Goal: Task Accomplishment & Management: Use online tool/utility

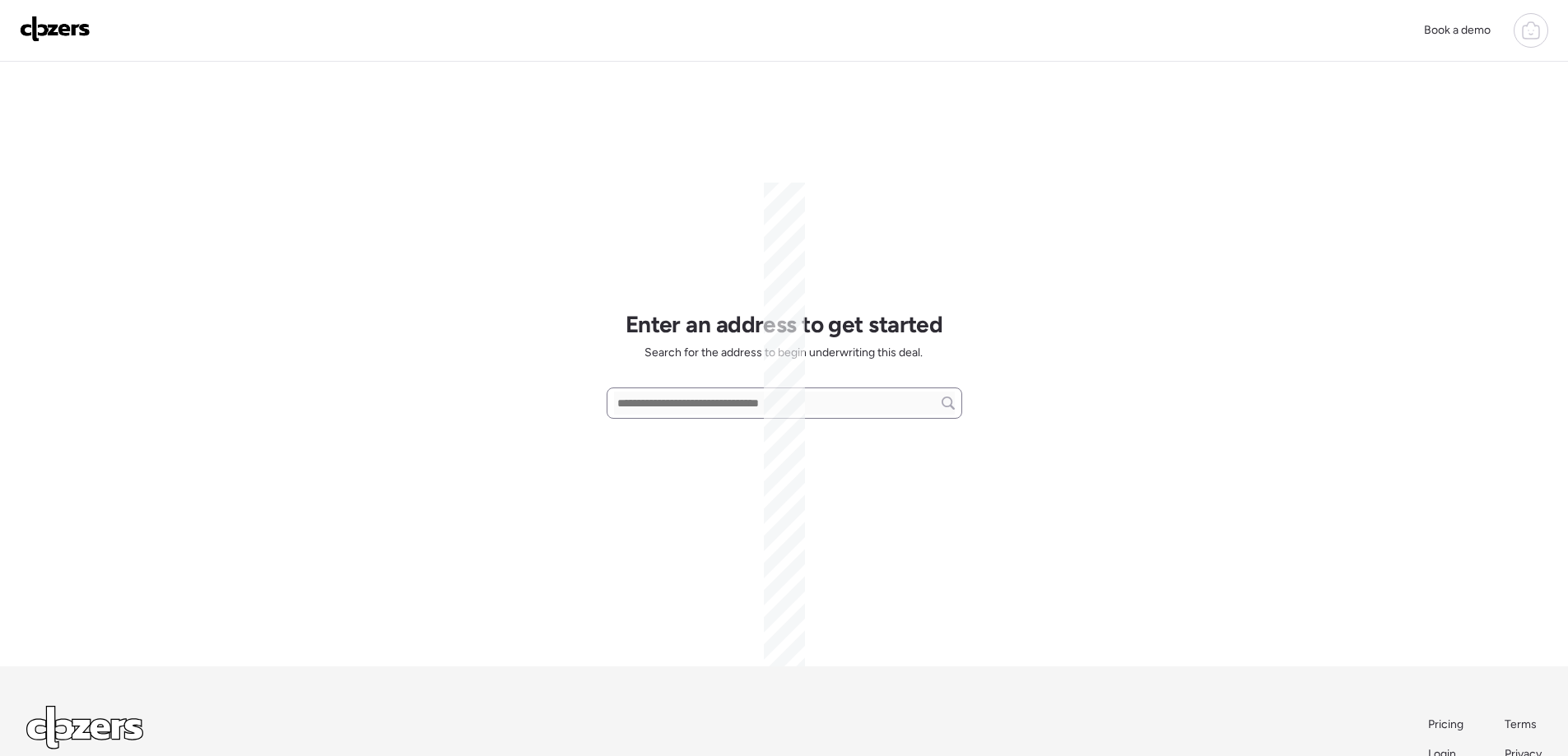
scroll to position [77, 0]
click at [644, 405] on input "text" at bounding box center [784, 403] width 340 height 23
paste input "**********"
drag, startPoint x: 722, startPoint y: 405, endPoint x: 881, endPoint y: 407, distance: 159.0
click at [884, 409] on input "**********" at bounding box center [784, 403] width 340 height 23
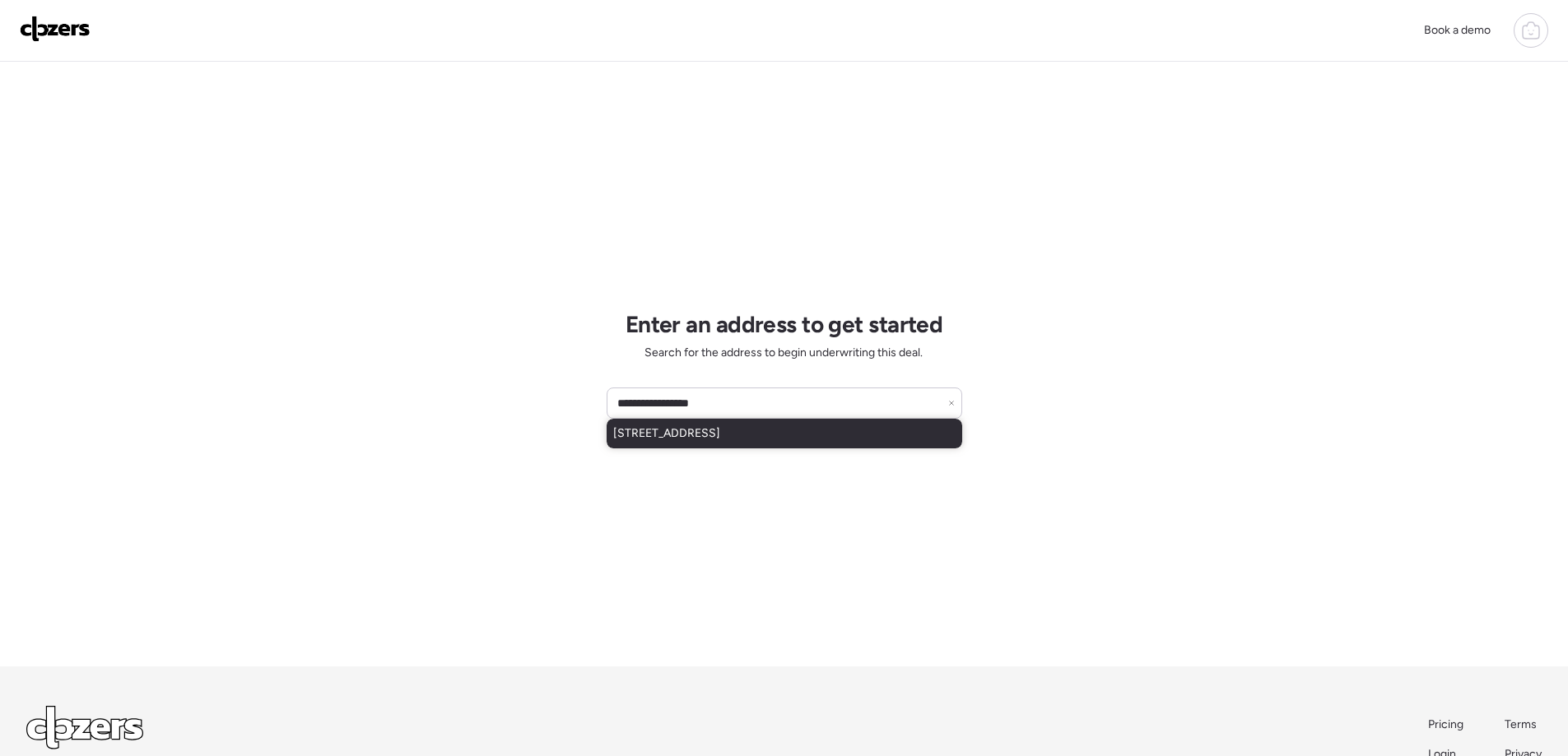
click at [720, 434] on span "[STREET_ADDRESS]" at bounding box center [667, 433] width 107 height 16
type input "**********"
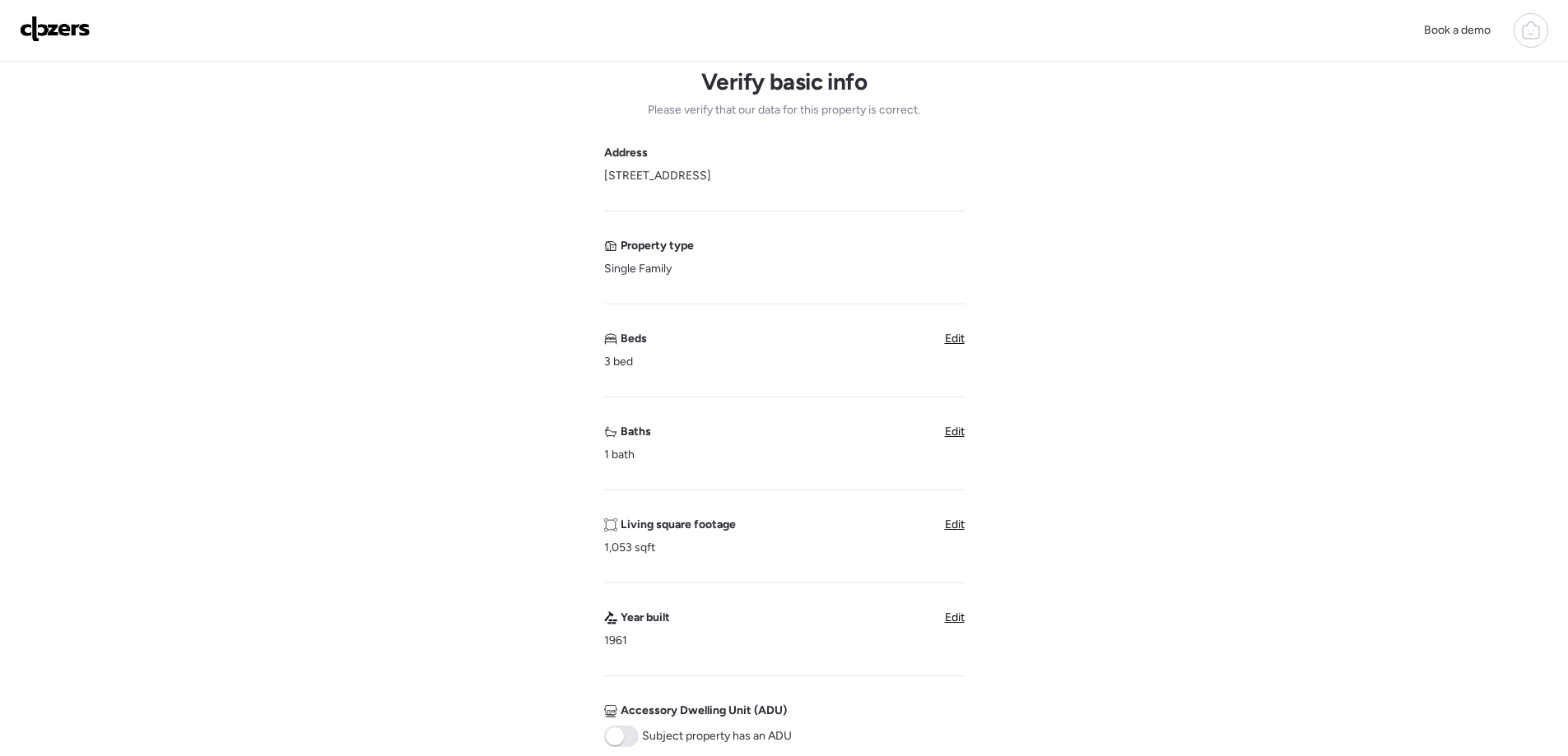
scroll to position [82, 0]
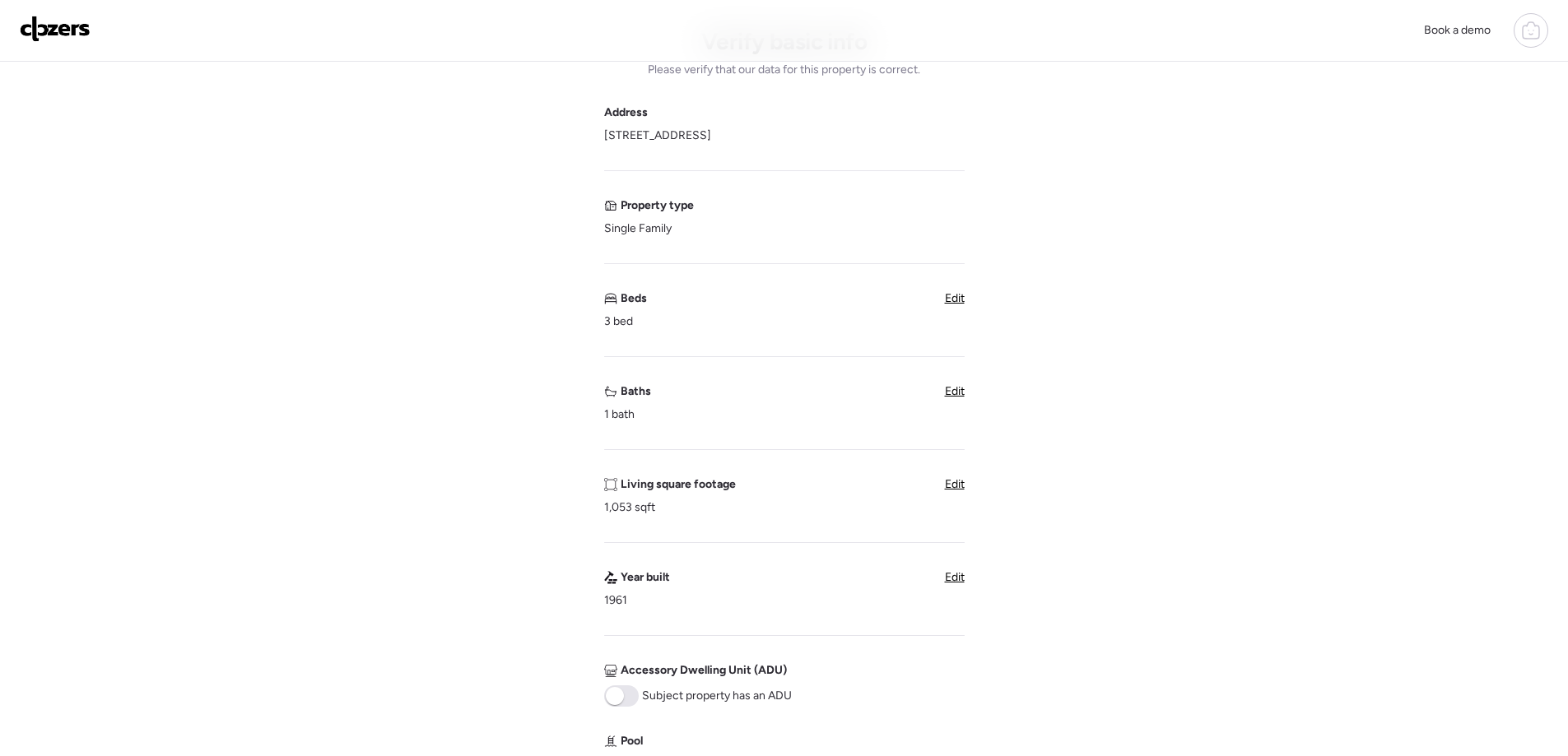
click at [950, 397] on span "Edit" at bounding box center [955, 391] width 20 height 14
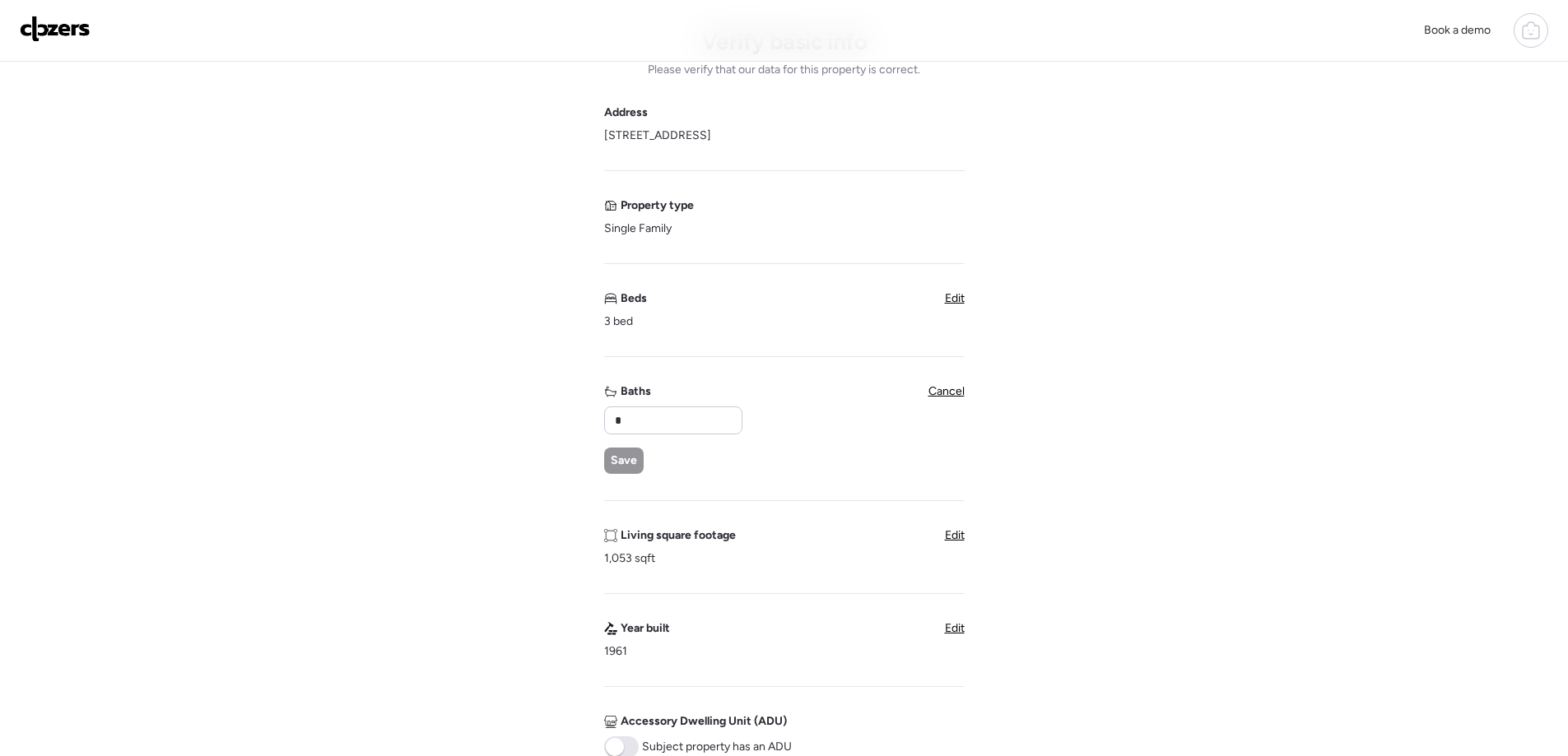
click at [947, 398] on span "Cancel" at bounding box center [947, 391] width 36 height 14
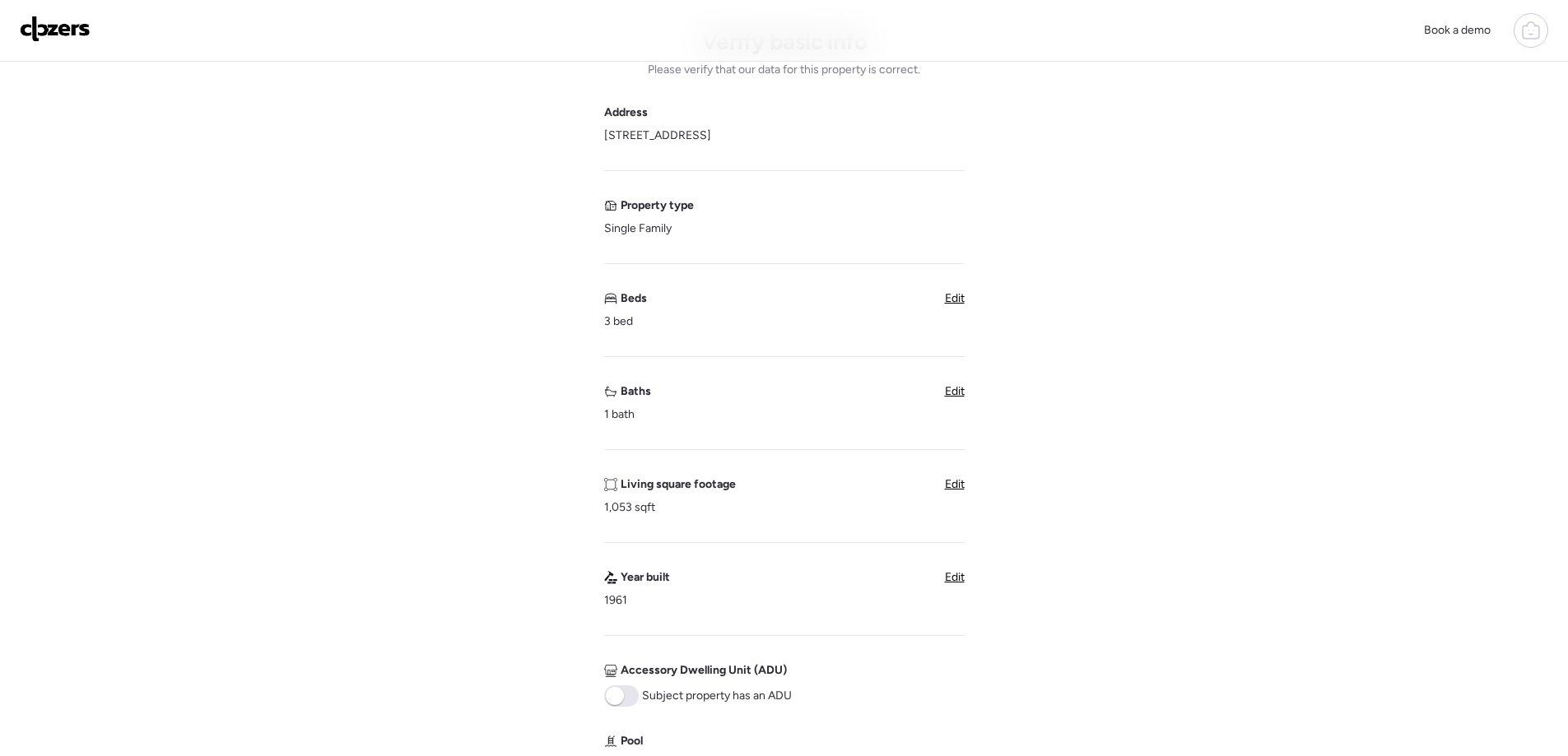
click at [940, 399] on div "Baths 1 bath Edit" at bounding box center [785, 402] width 361 height 39
click at [946, 395] on span "Edit" at bounding box center [955, 391] width 20 height 14
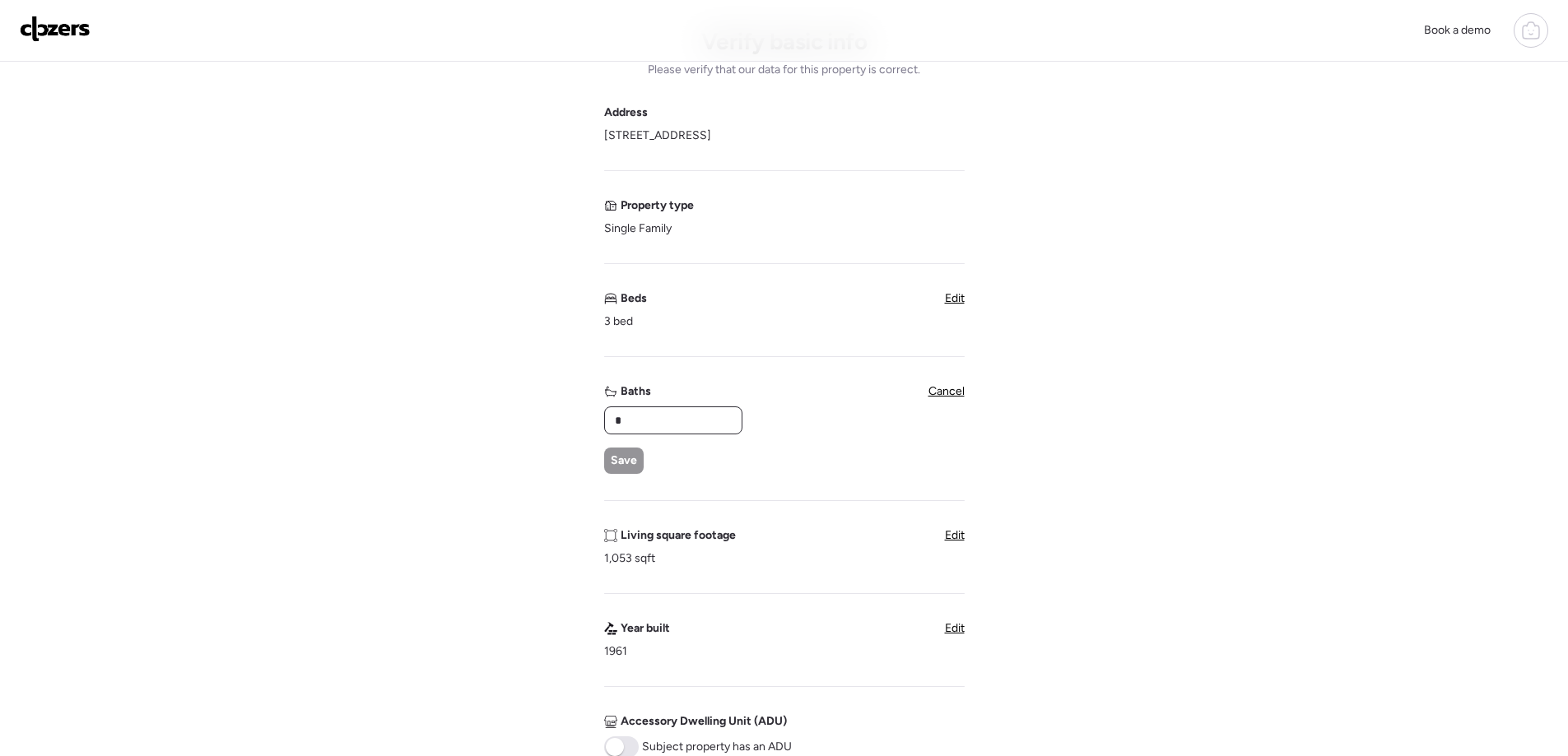
type textarea "*"
drag, startPoint x: 655, startPoint y: 416, endPoint x: 582, endPoint y: 426, distance: 73.7
click at [585, 426] on div "Verify basic info Please verify that our data for this property is correct. Add…" at bounding box center [784, 598] width 1542 height 1237
type input "*"
click at [632, 462] on span "Save" at bounding box center [624, 460] width 27 height 16
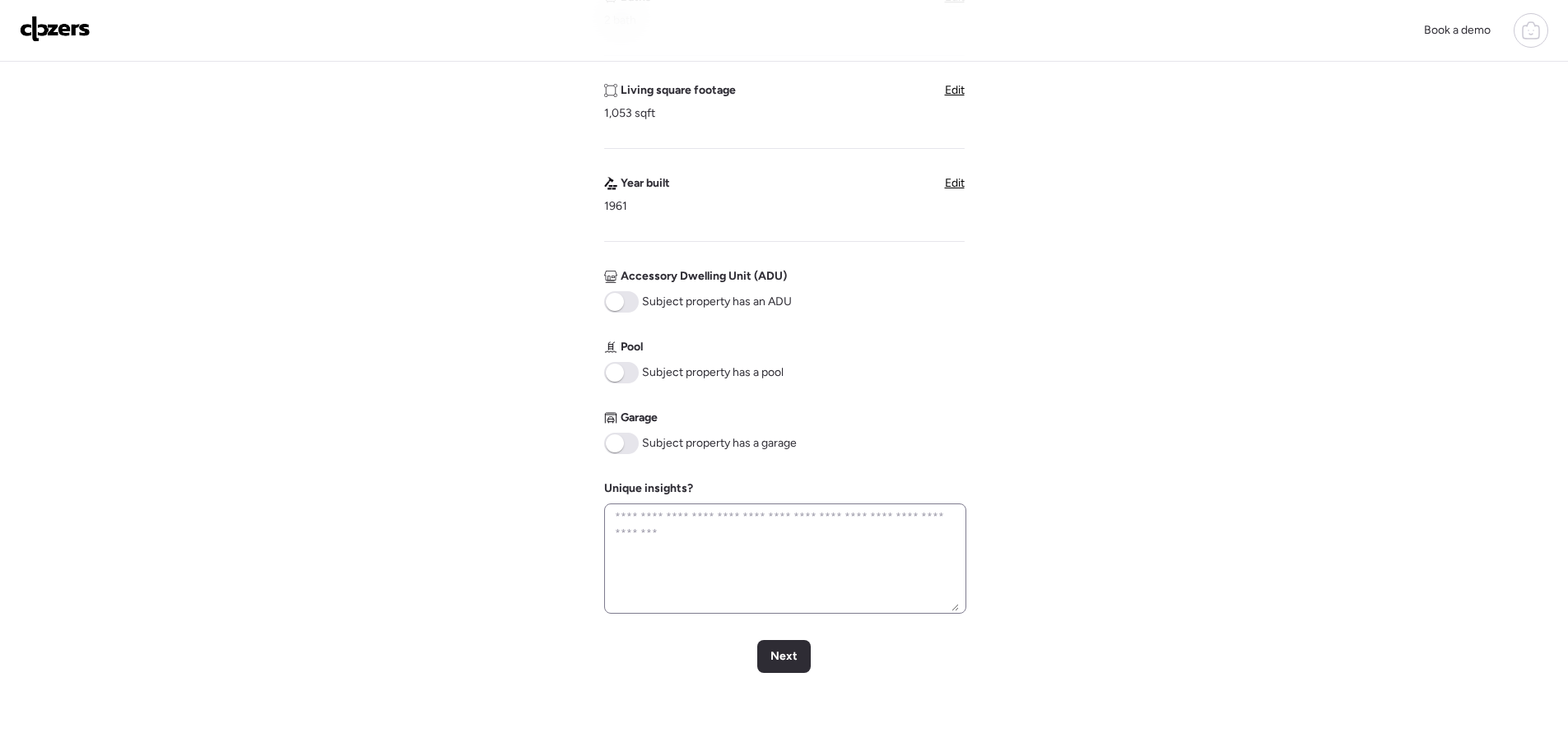
scroll to position [576, 0]
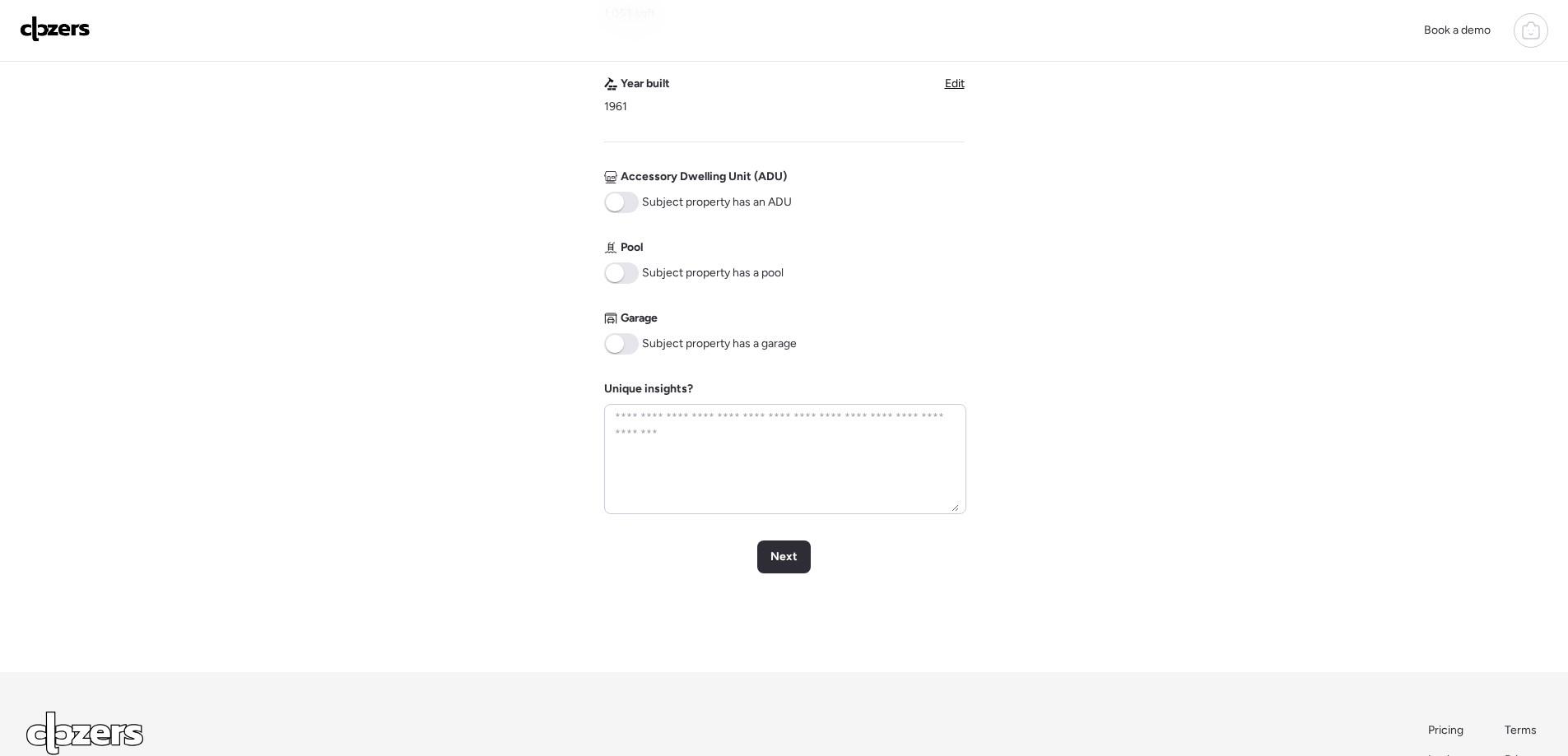
click at [620, 341] on span at bounding box center [614, 343] width 18 height 18
click at [665, 432] on textarea at bounding box center [785, 459] width 347 height 105
type textarea "**********"
click at [786, 565] on span "Next" at bounding box center [784, 557] width 27 height 16
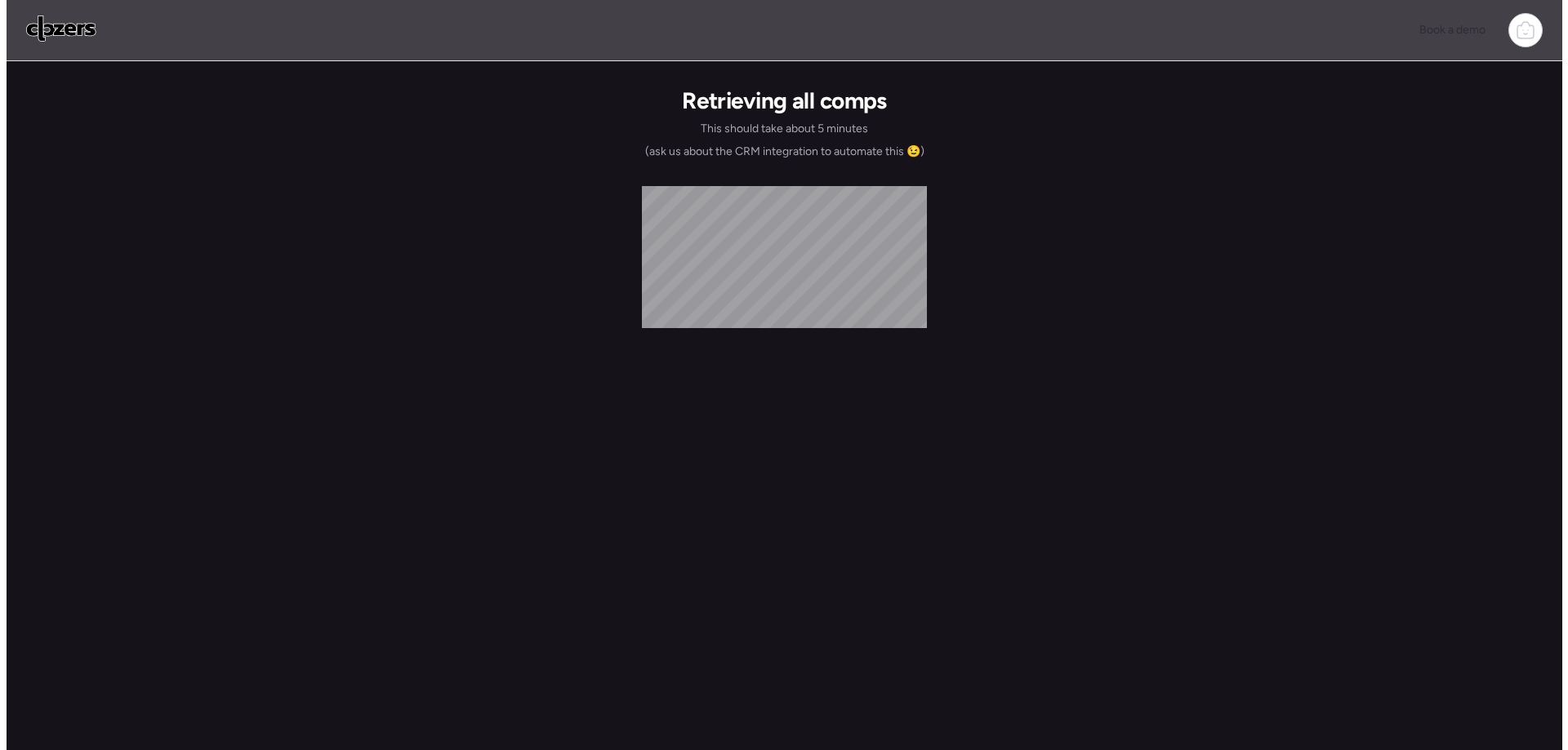
scroll to position [0, 0]
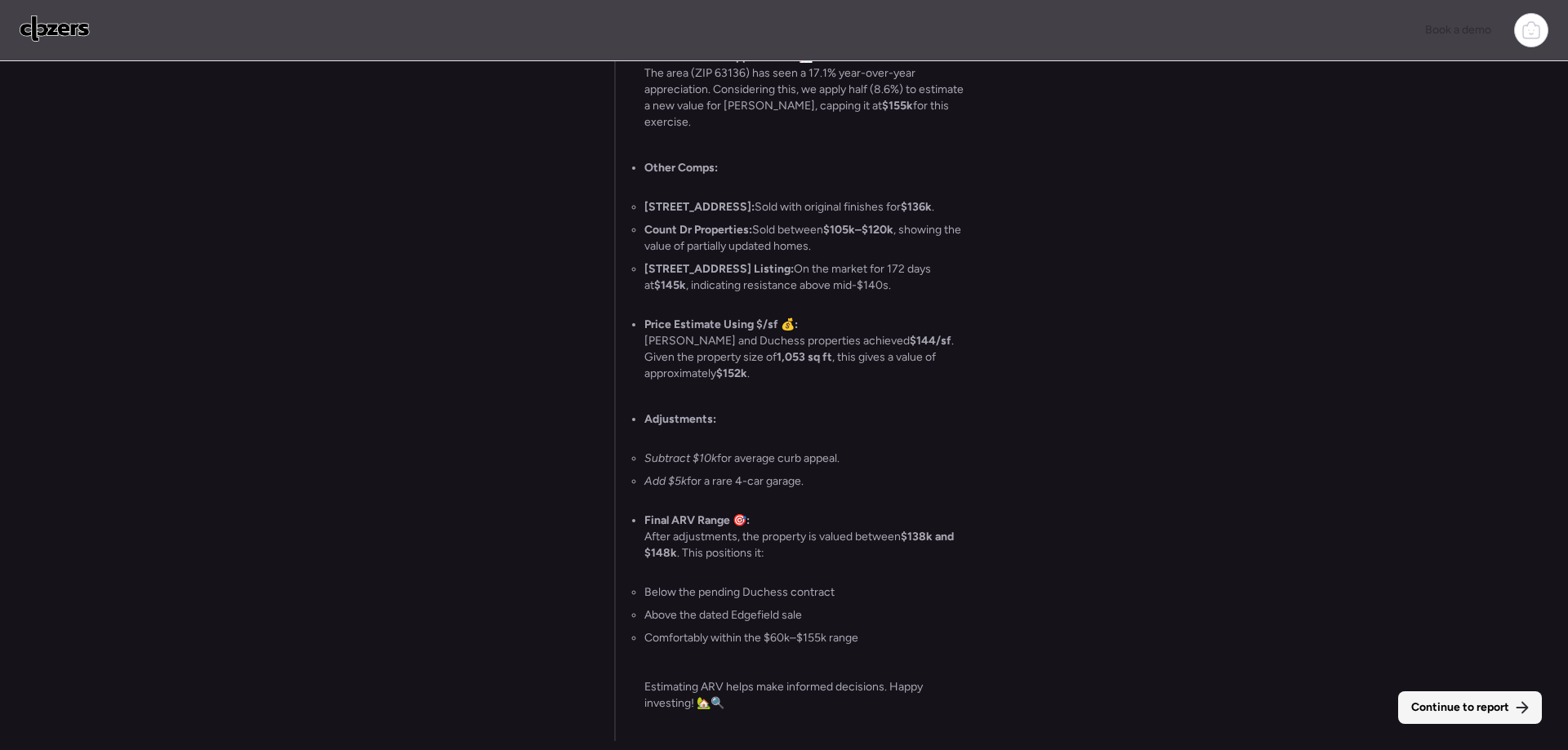
click at [1468, 710] on span "Continue to report" at bounding box center [1461, 707] width 98 height 16
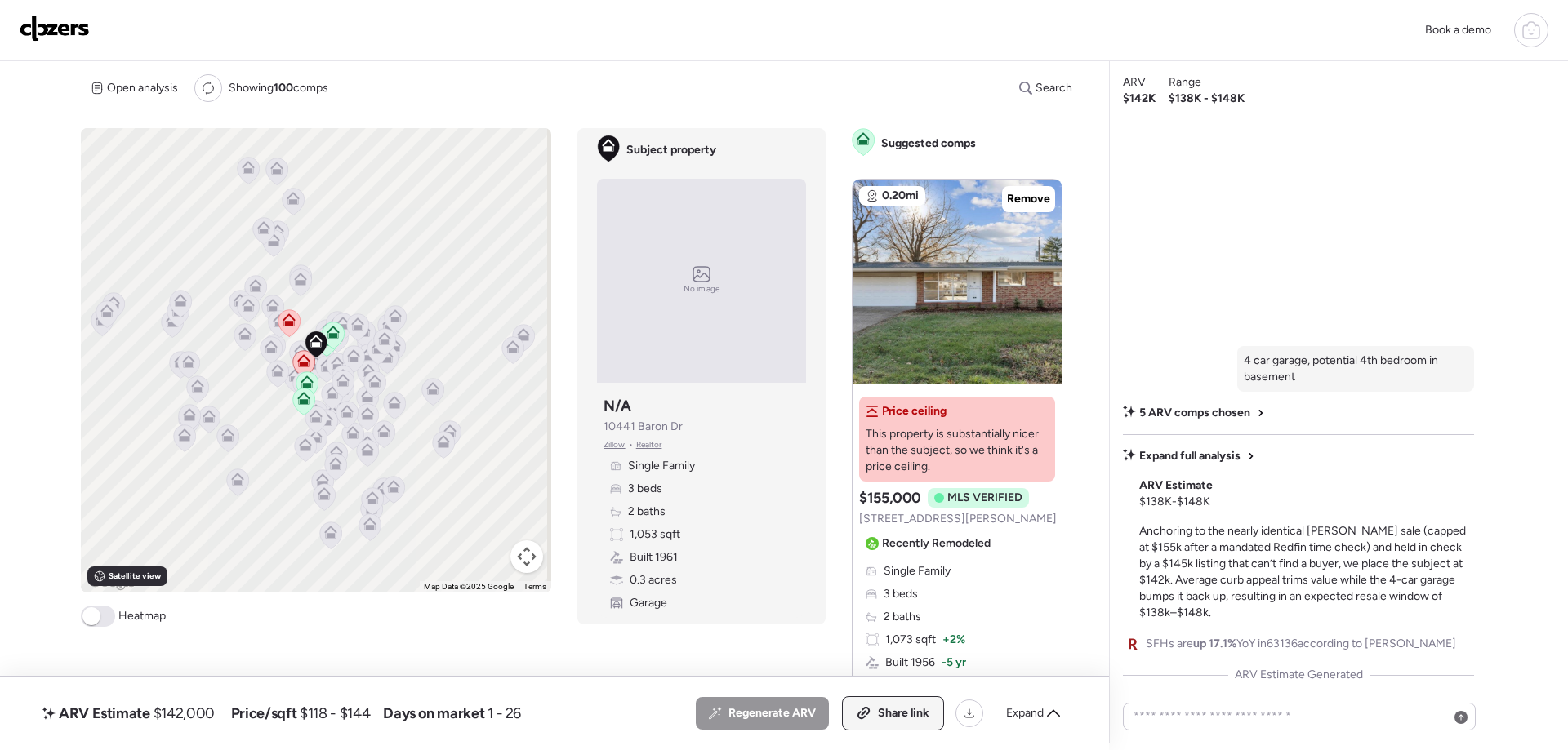
click at [895, 709] on span "Share link" at bounding box center [904, 713] width 51 height 16
click at [869, 719] on span "Link copied" at bounding box center [899, 713] width 62 height 16
